Goal: Complete application form

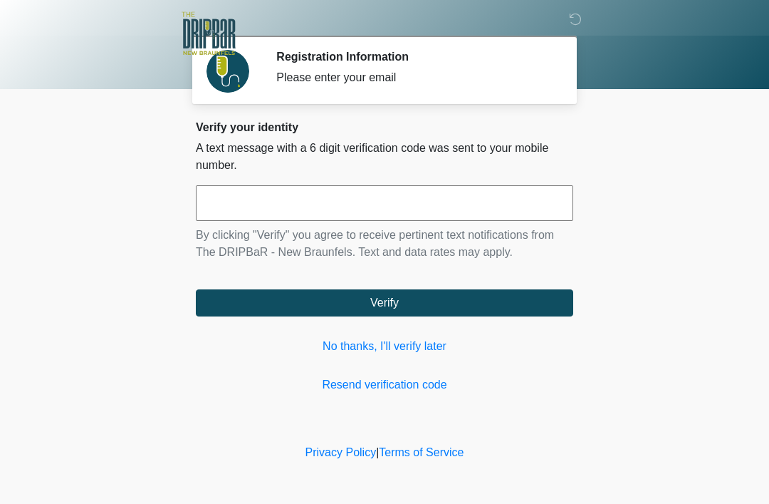
click at [391, 342] on link "No thanks, I'll verify later" at bounding box center [385, 346] width 378 height 17
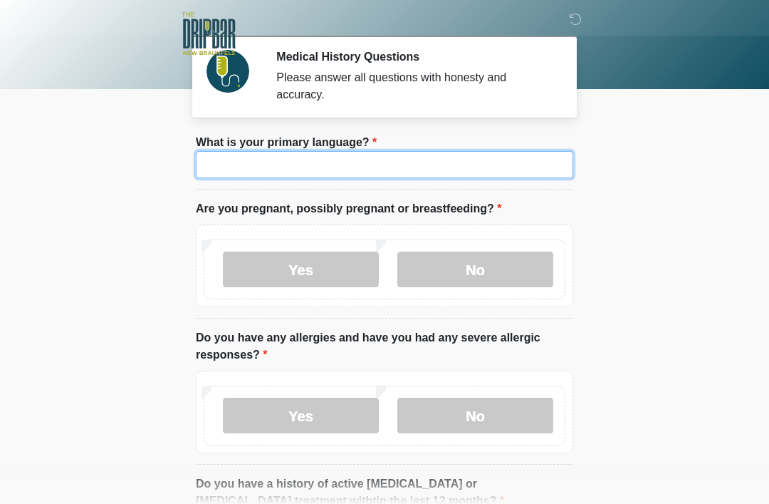
click at [388, 162] on input "What is your primary language?" at bounding box center [385, 164] width 378 height 27
type input "*******"
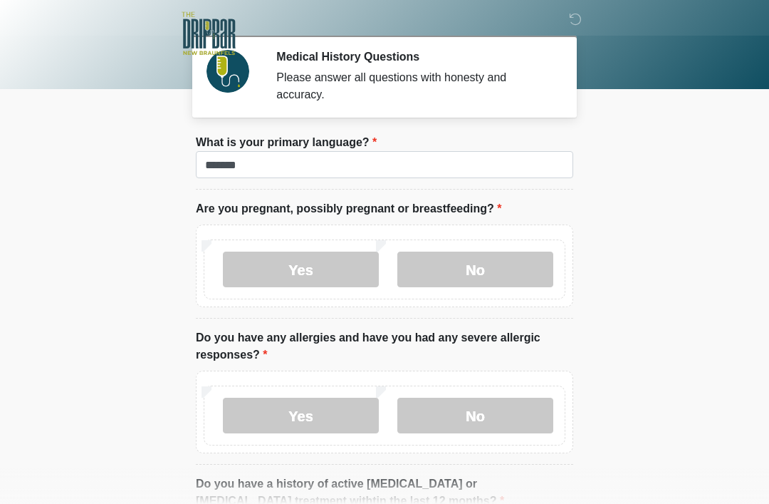
click at [482, 271] on label "No" at bounding box center [476, 269] width 156 height 36
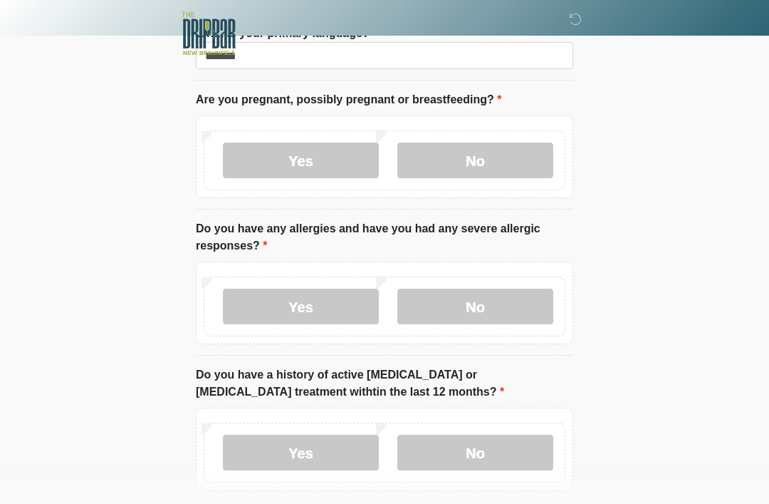
scroll to position [140, 0]
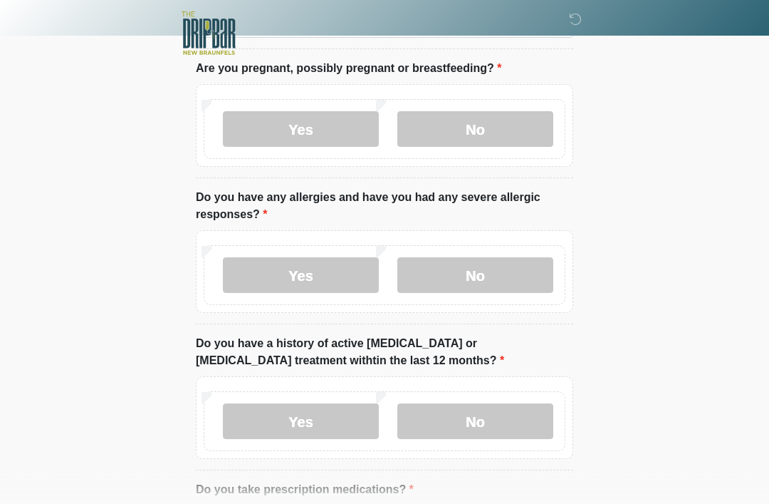
click at [472, 281] on label "No" at bounding box center [476, 276] width 156 height 36
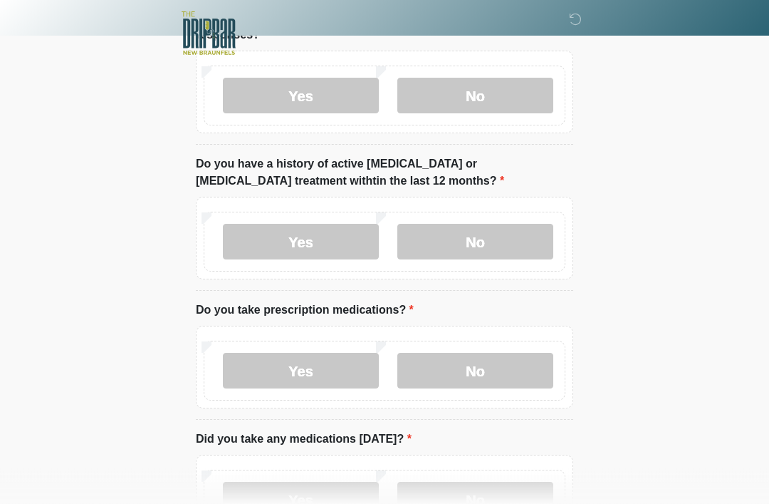
scroll to position [320, 0]
click at [509, 242] on label "No" at bounding box center [476, 242] width 156 height 36
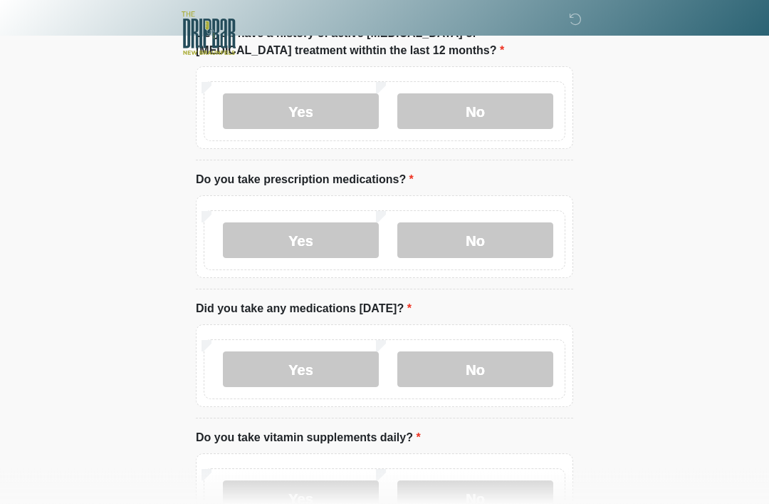
scroll to position [450, 0]
click at [494, 234] on label "No" at bounding box center [476, 240] width 156 height 36
click at [326, 247] on label "Yes" at bounding box center [301, 240] width 156 height 36
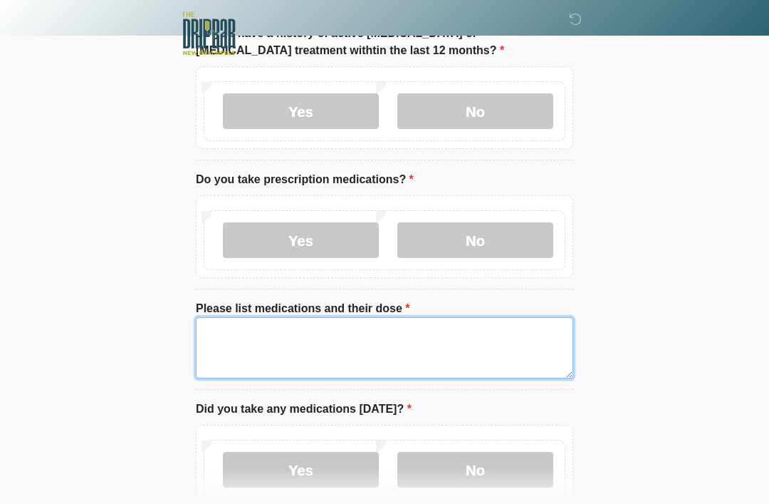
click at [358, 336] on textarea "Please list medications and their dose" at bounding box center [385, 347] width 378 height 61
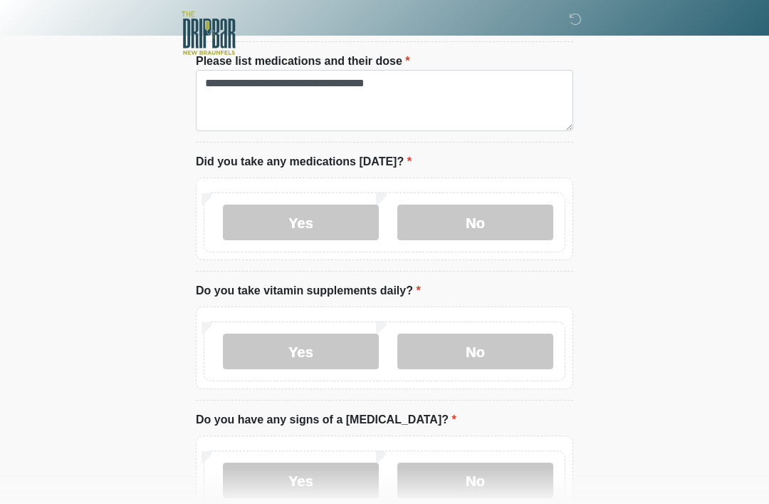
scroll to position [697, 0]
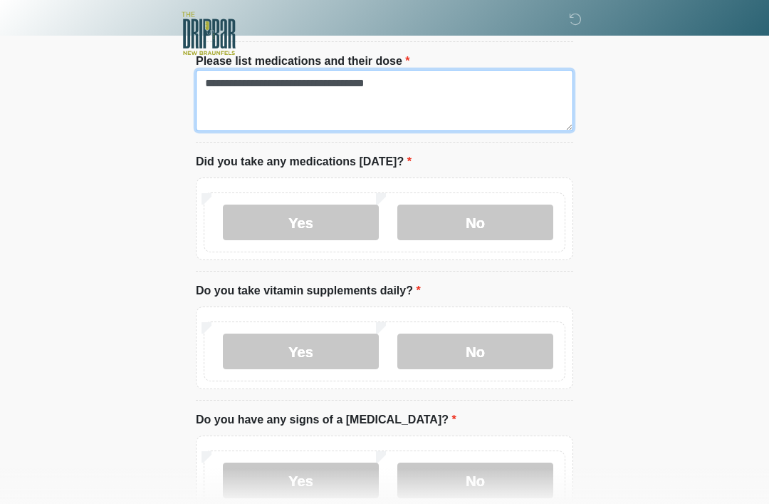
type textarea "**********"
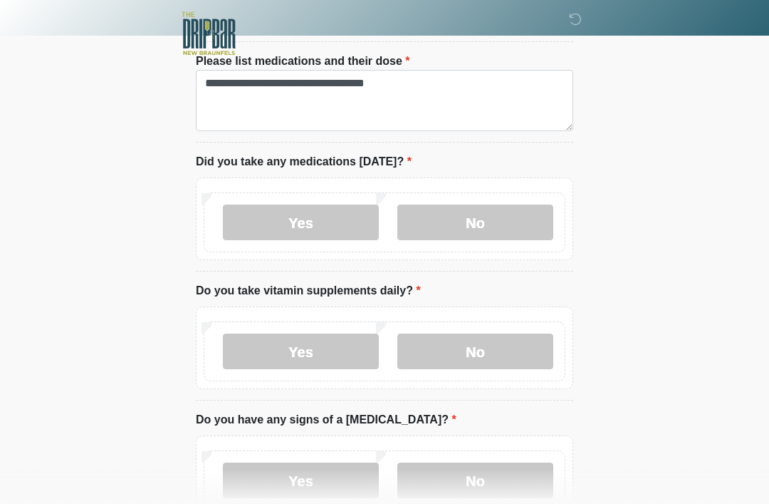
click at [352, 227] on label "Yes" at bounding box center [301, 222] width 156 height 36
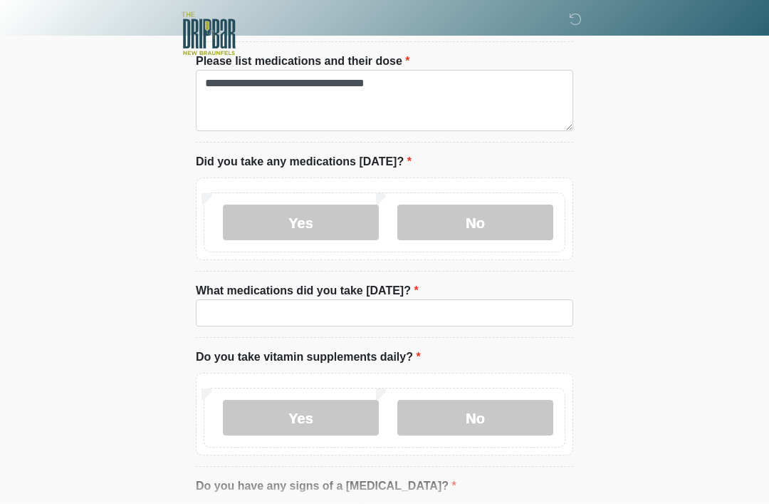
click at [395, 335] on li "What medications did you take today? What medications did you take today?" at bounding box center [385, 310] width 378 height 56
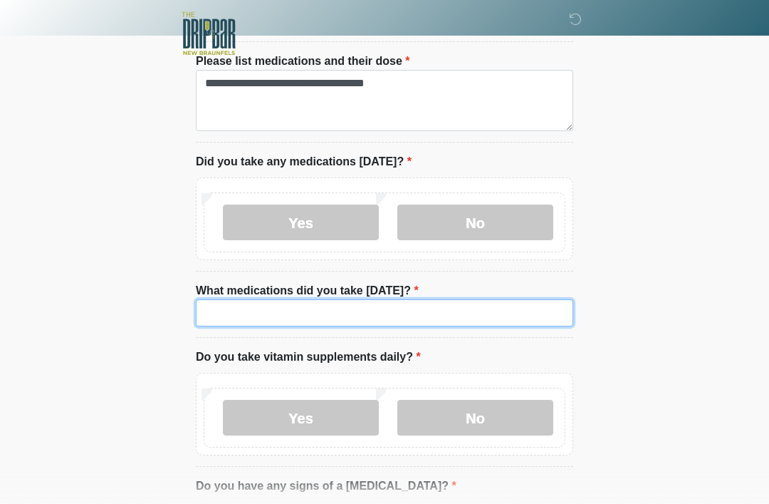
click at [358, 314] on input "What medications did you take today?" at bounding box center [385, 312] width 378 height 27
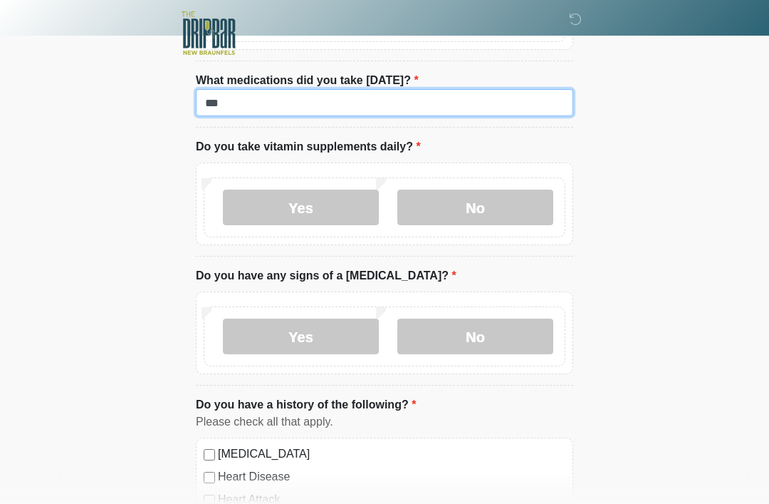
scroll to position [908, 0]
type input "***"
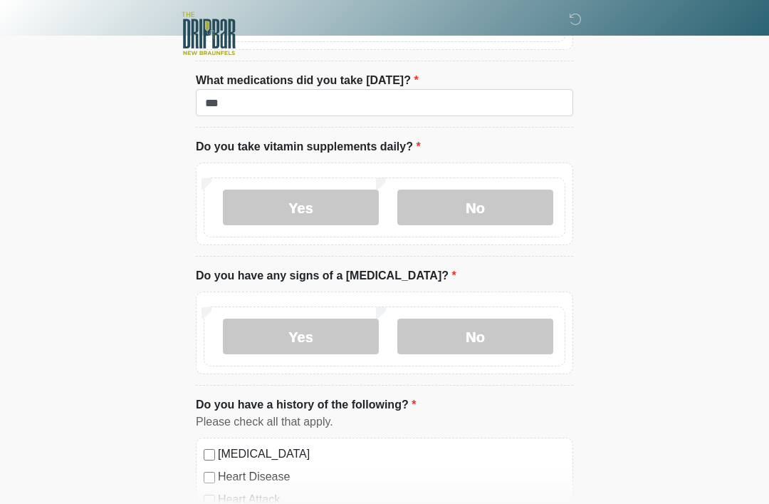
click at [467, 205] on label "No" at bounding box center [476, 208] width 156 height 36
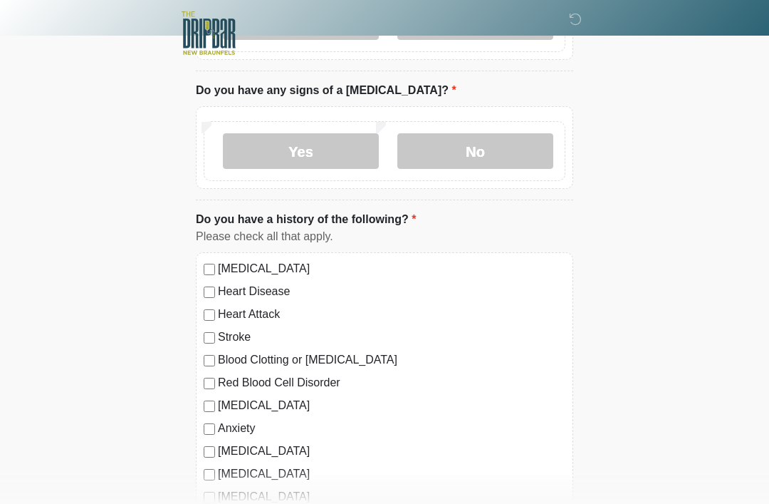
click at [488, 149] on label "No" at bounding box center [476, 152] width 156 height 36
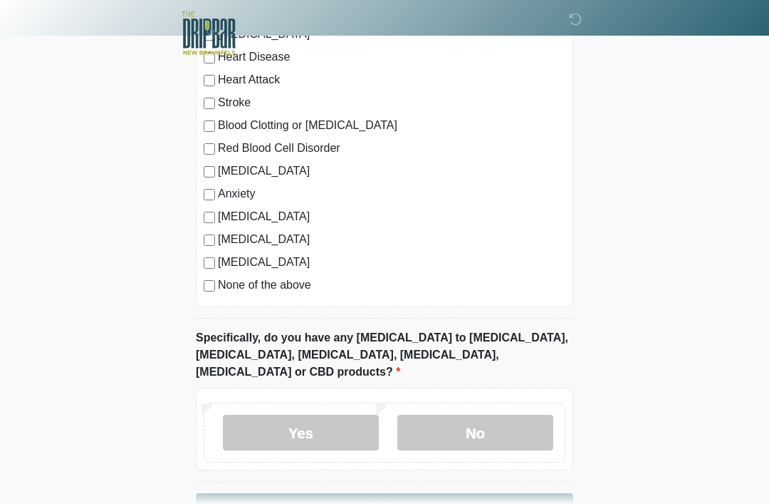
scroll to position [1354, 0]
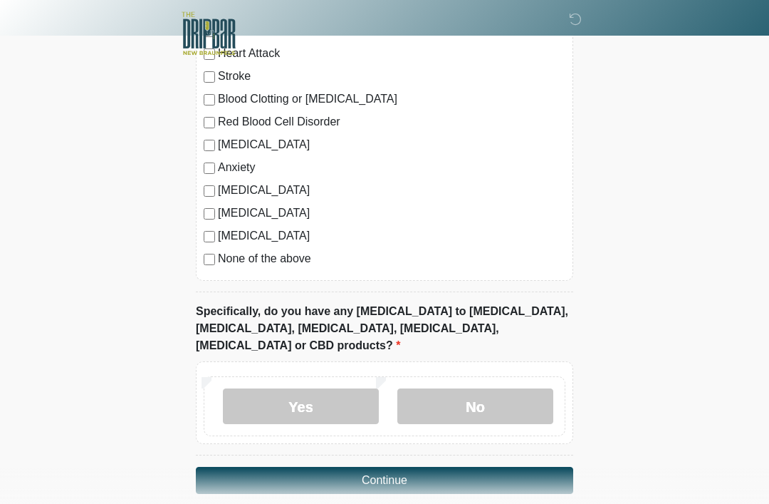
click at [506, 393] on label "No" at bounding box center [476, 406] width 156 height 36
click at [540, 467] on button "Continue" at bounding box center [385, 480] width 378 height 27
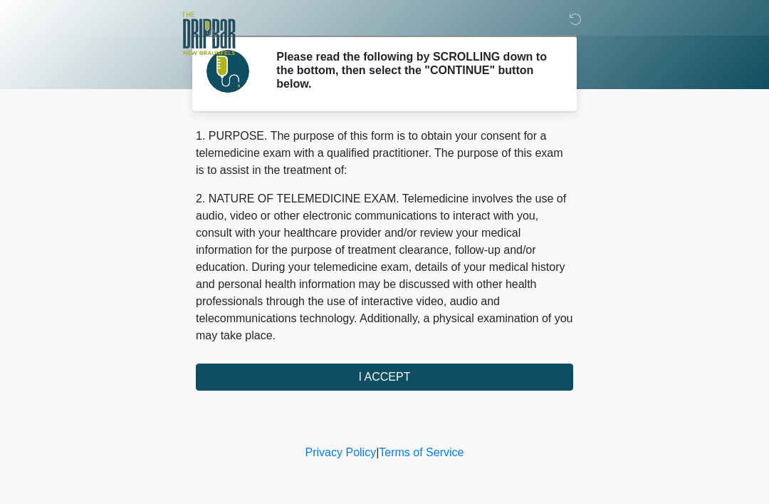
scroll to position [0, 0]
click at [409, 370] on button "I ACCEPT" at bounding box center [385, 376] width 378 height 27
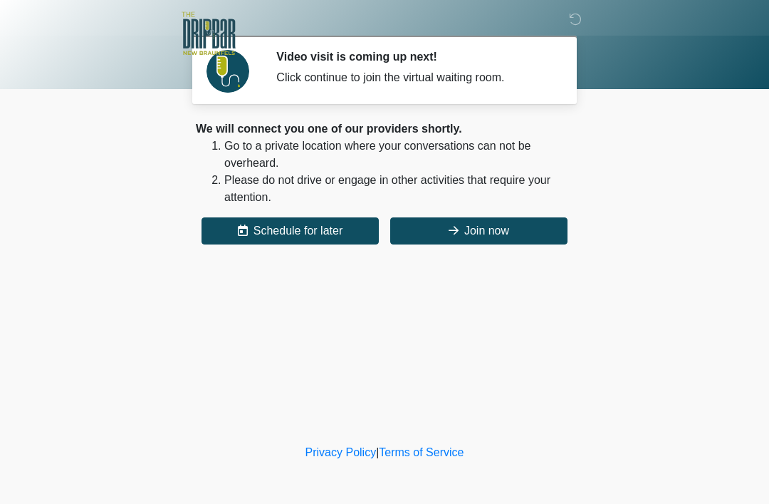
click at [442, 223] on button "Join now" at bounding box center [478, 230] width 177 height 27
